Goal: Use online tool/utility: Utilize a website feature to perform a specific function

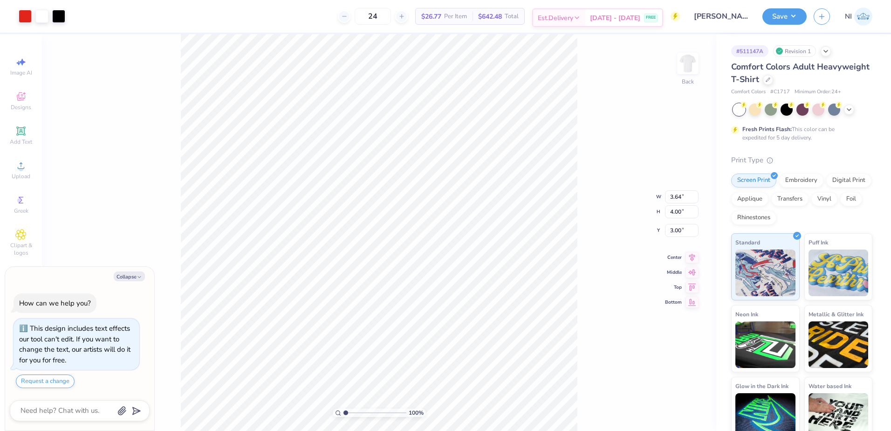
type textarea "x"
type input "2.57"
type input "1.13"
type input "3.24"
type textarea "x"
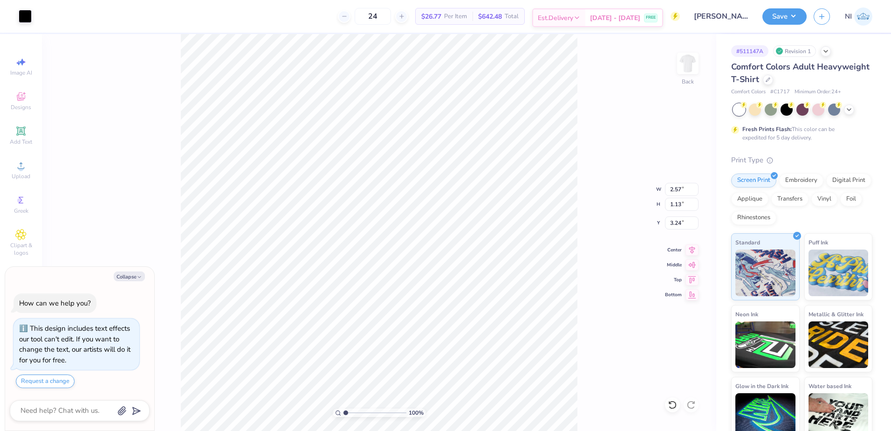
type input "0.08"
type input "0.23"
type input "3.73"
type textarea "x"
type input "0.29"
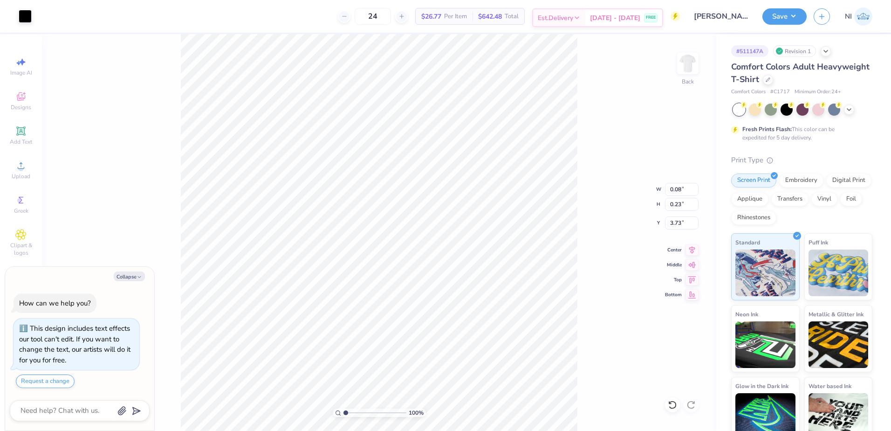
type input "0.71"
type input "3.58"
type textarea "x"
type input "0.23"
type input "0.72"
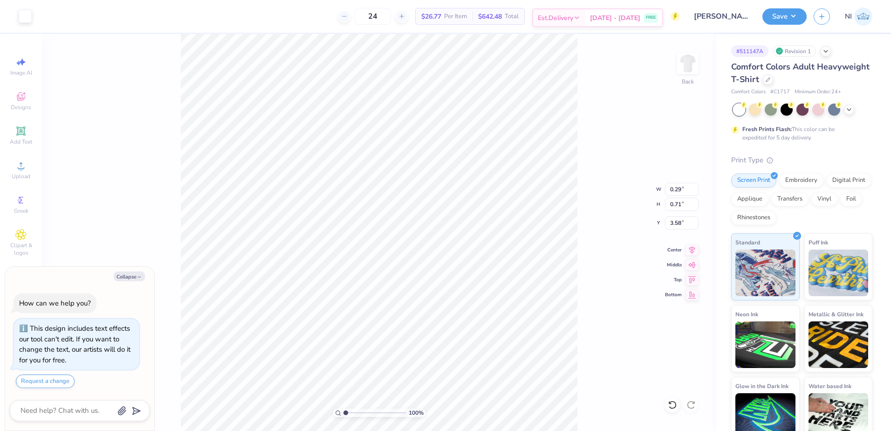
type input "3.44"
type textarea "x"
